Goal: Transaction & Acquisition: Purchase product/service

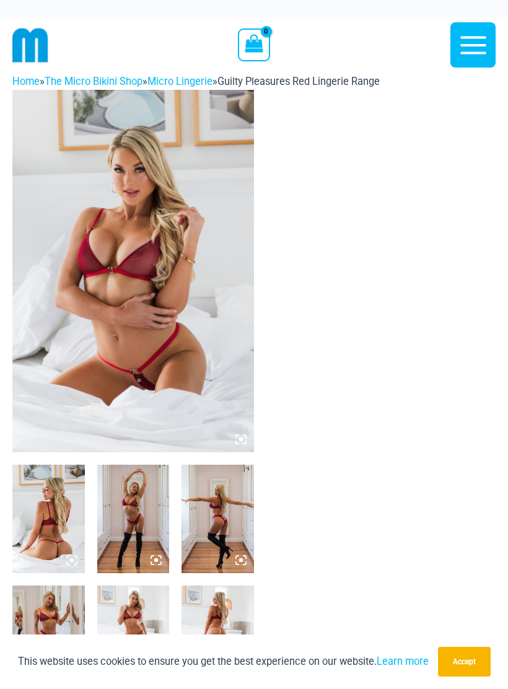
click at [141, 536] on img at bounding box center [133, 519] width 73 height 108
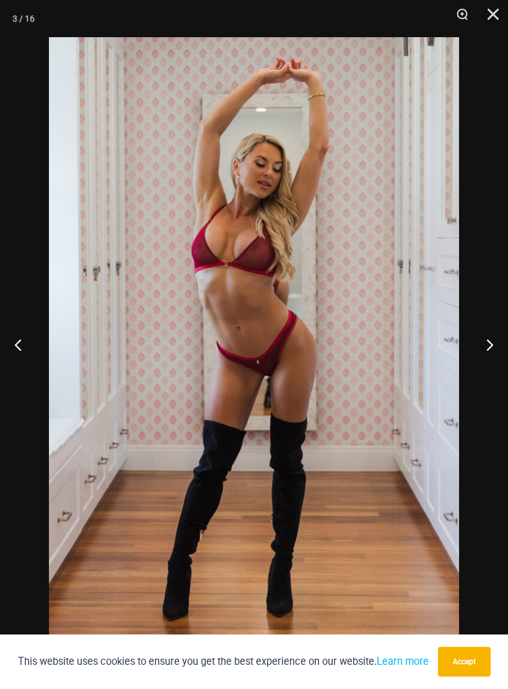
click at [475, 359] on button "Next" at bounding box center [485, 345] width 46 height 62
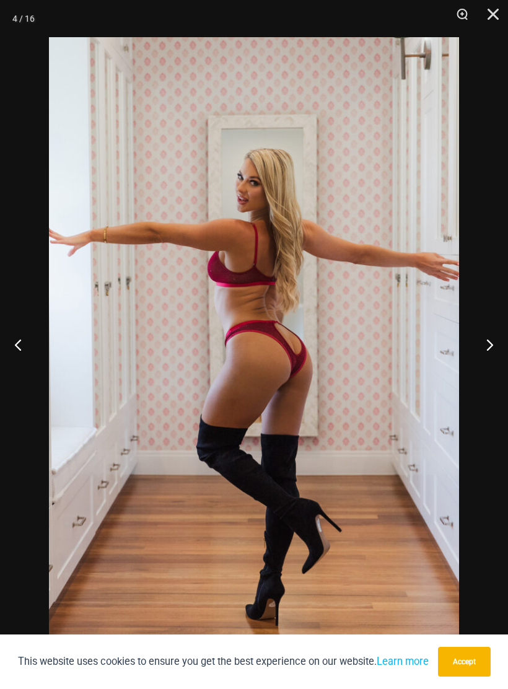
click at [487, 360] on button "Next" at bounding box center [485, 345] width 46 height 62
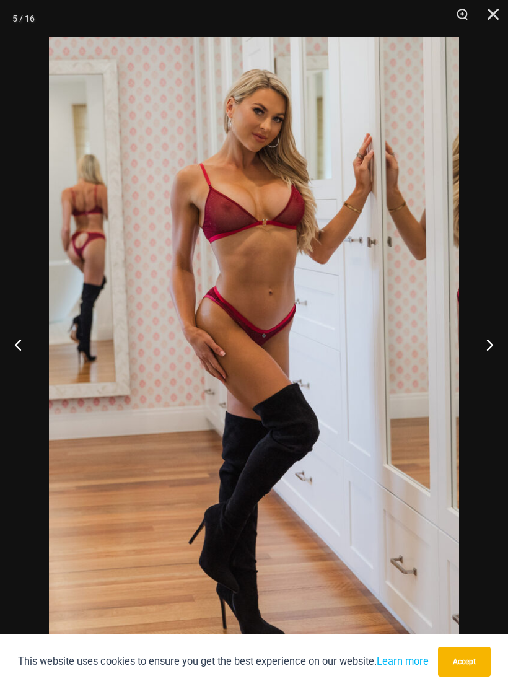
click at [491, 363] on button "Next" at bounding box center [485, 345] width 46 height 62
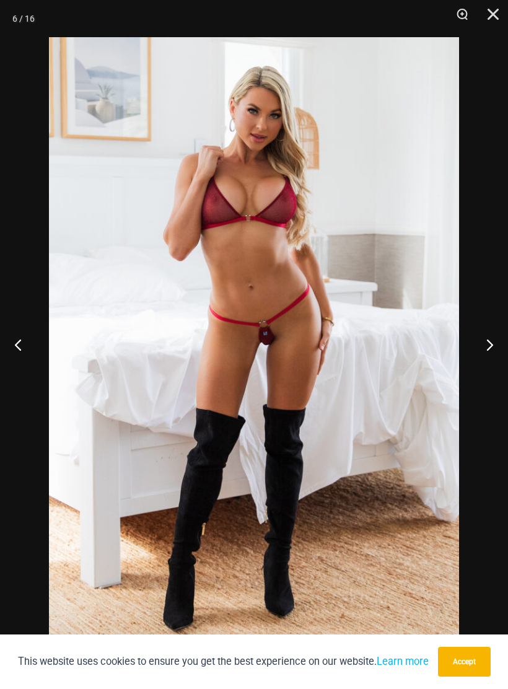
click at [488, 360] on button "Next" at bounding box center [485, 345] width 46 height 62
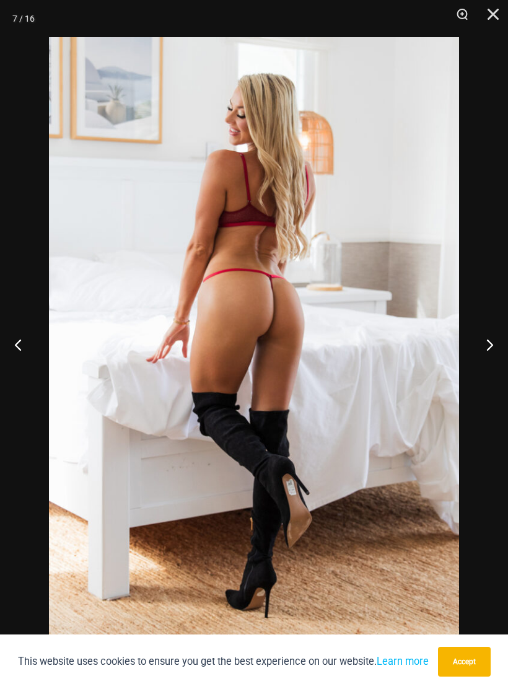
click at [490, 361] on button "Next" at bounding box center [485, 345] width 46 height 62
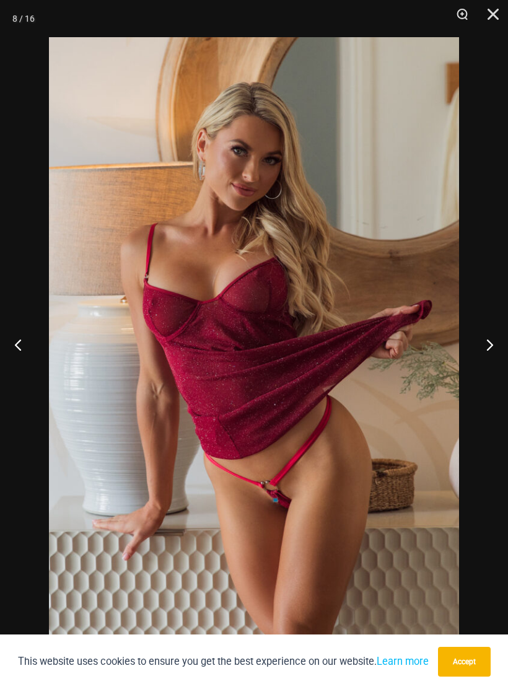
click at [489, 361] on button "Next" at bounding box center [485, 345] width 46 height 62
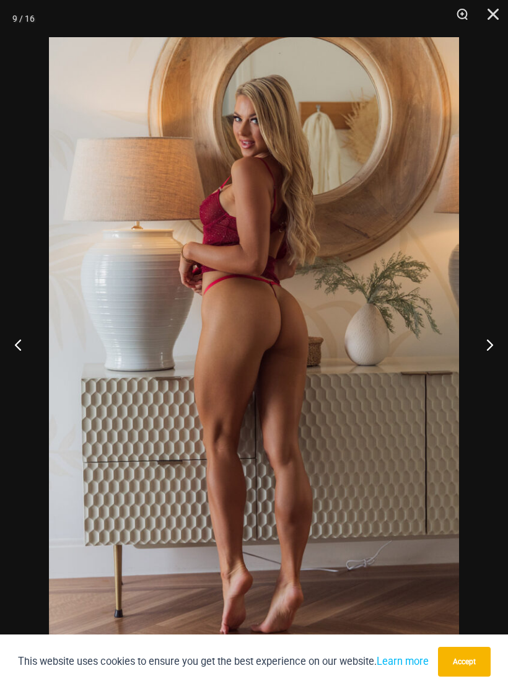
click at [492, 364] on button "Next" at bounding box center [485, 345] width 46 height 62
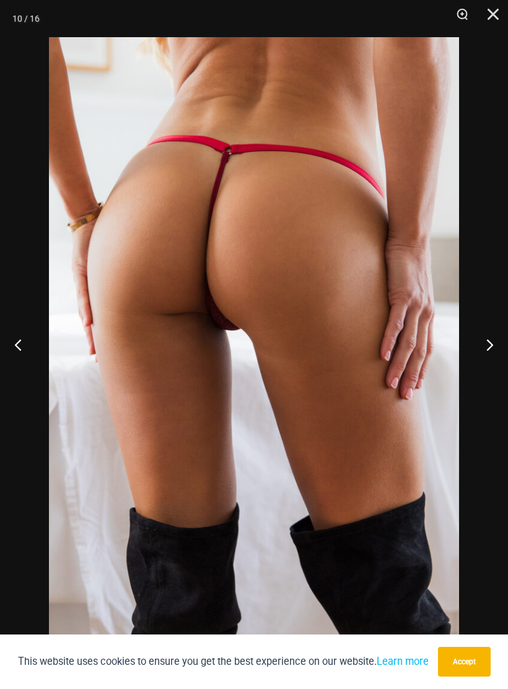
click at [37, 354] on button "Previous" at bounding box center [23, 345] width 46 height 62
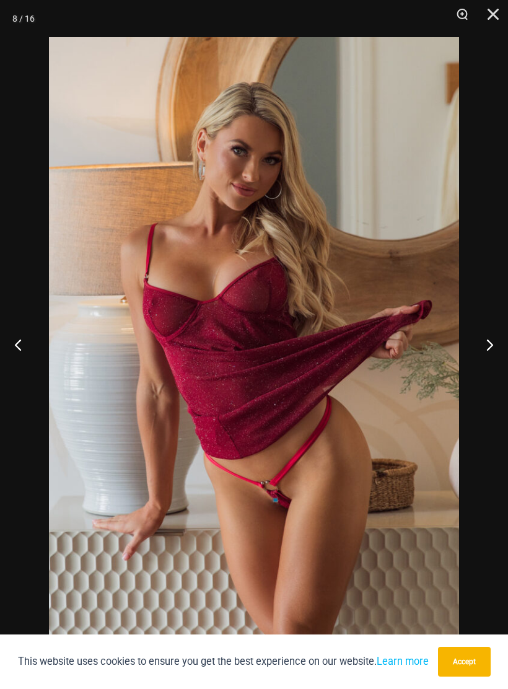
click at [22, 370] on button "Previous" at bounding box center [23, 345] width 46 height 62
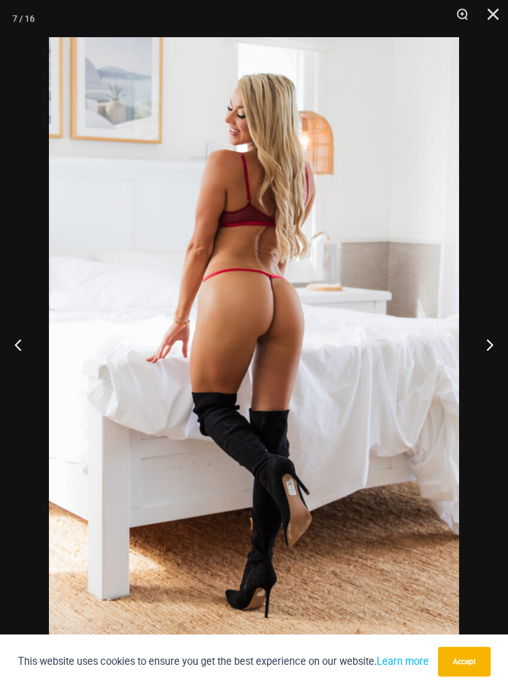
click at [28, 358] on button "Previous" at bounding box center [23, 345] width 46 height 62
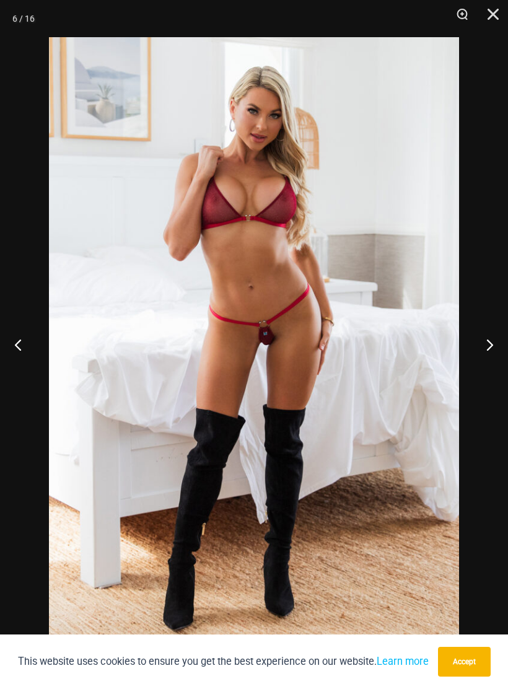
click at [490, 338] on button "Next" at bounding box center [485, 345] width 46 height 62
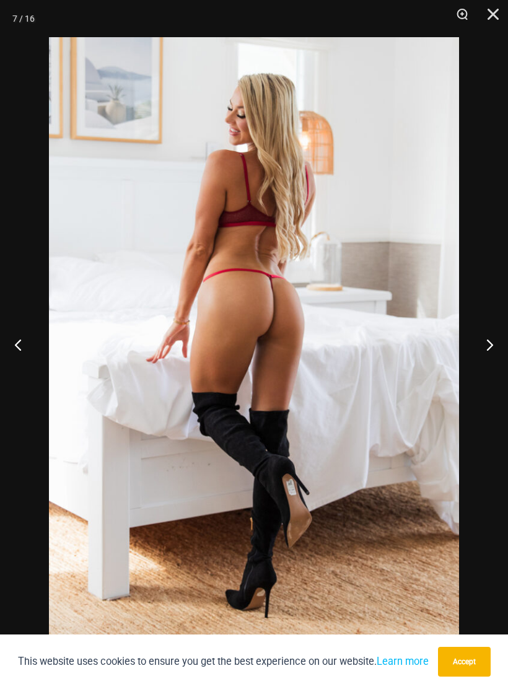
click at [490, 338] on button "Next" at bounding box center [485, 345] width 46 height 62
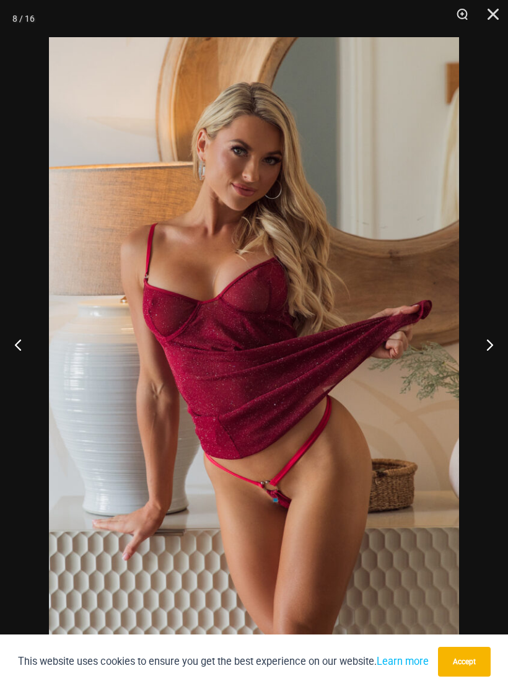
click at [491, 345] on button "Next" at bounding box center [485, 345] width 46 height 62
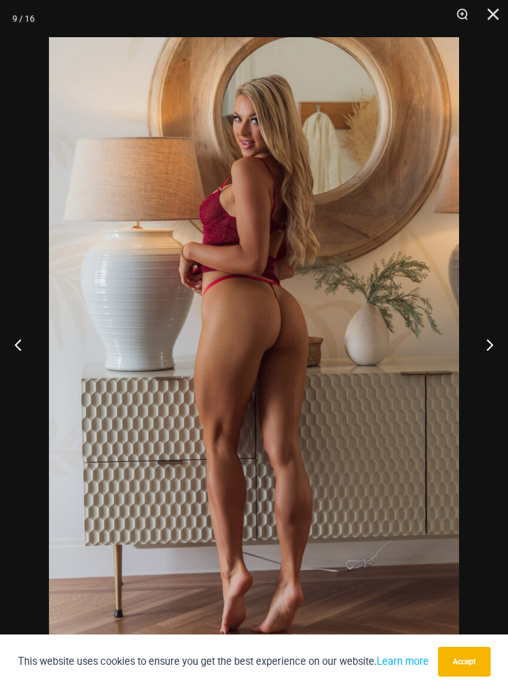
click at [490, 348] on button "Next" at bounding box center [485, 345] width 46 height 62
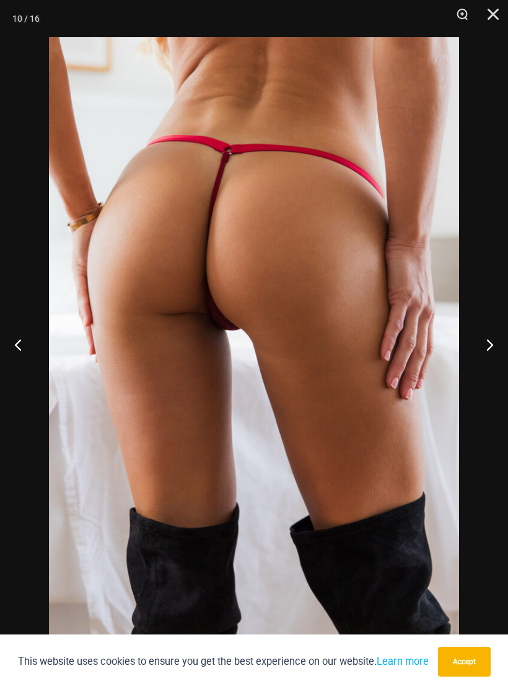
click at [499, 353] on button "Next" at bounding box center [485, 345] width 46 height 62
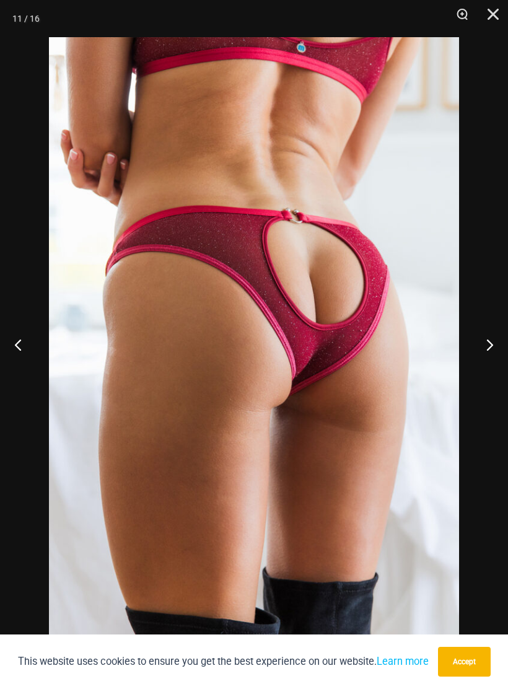
click at [496, 13] on button "Close" at bounding box center [489, 18] width 31 height 37
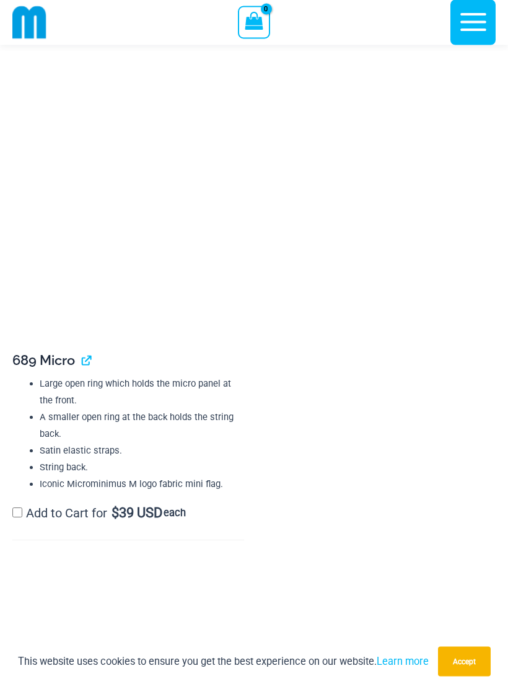
click at [163, 280] on img at bounding box center [129, 175] width 221 height 330
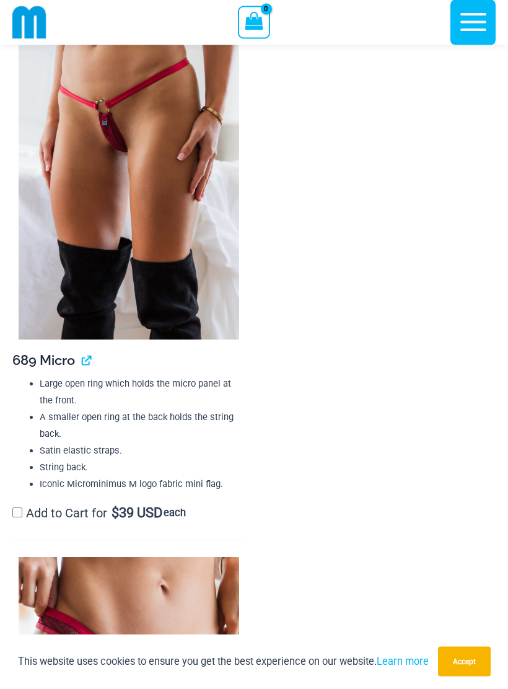
scroll to position [2492, 0]
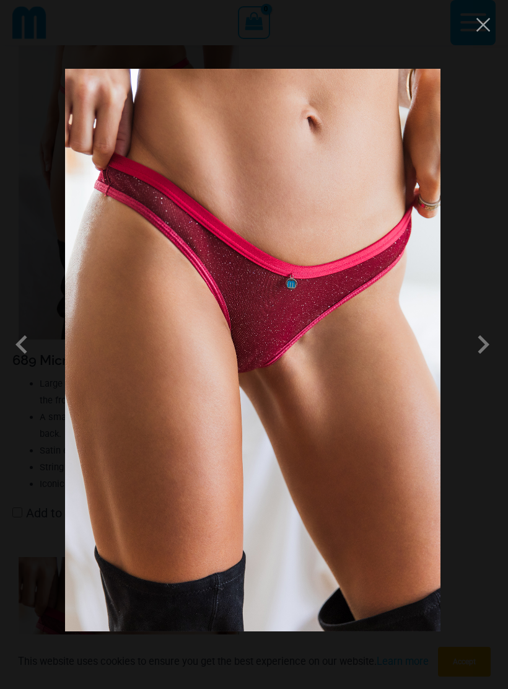
click at [482, 31] on button "Close" at bounding box center [483, 24] width 19 height 19
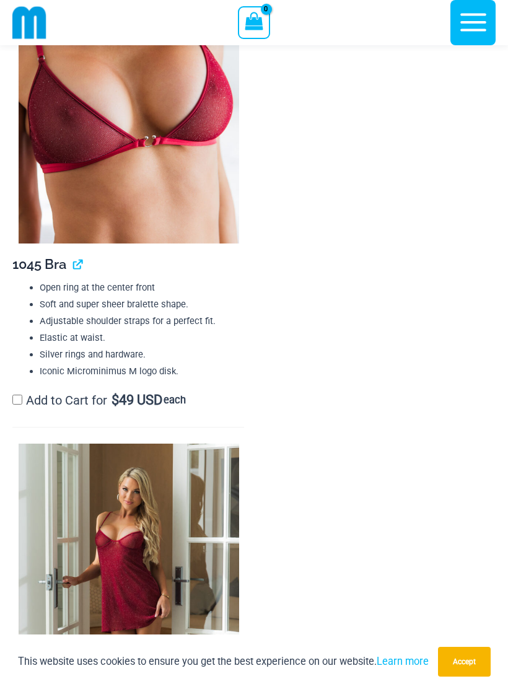
scroll to position [1537, 0]
